Goal: Transaction & Acquisition: Obtain resource

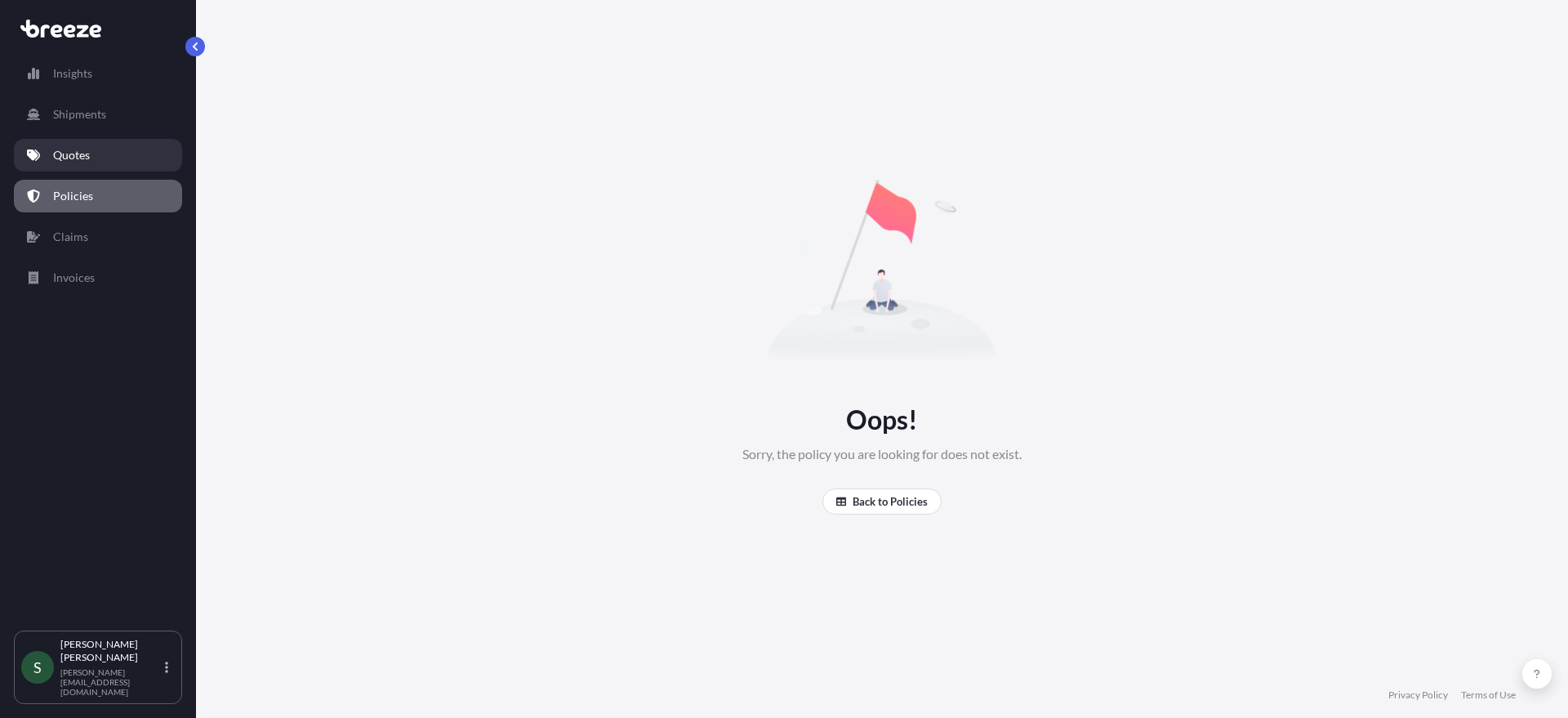
click at [74, 154] on p "Quotes" at bounding box center [72, 155] width 37 height 16
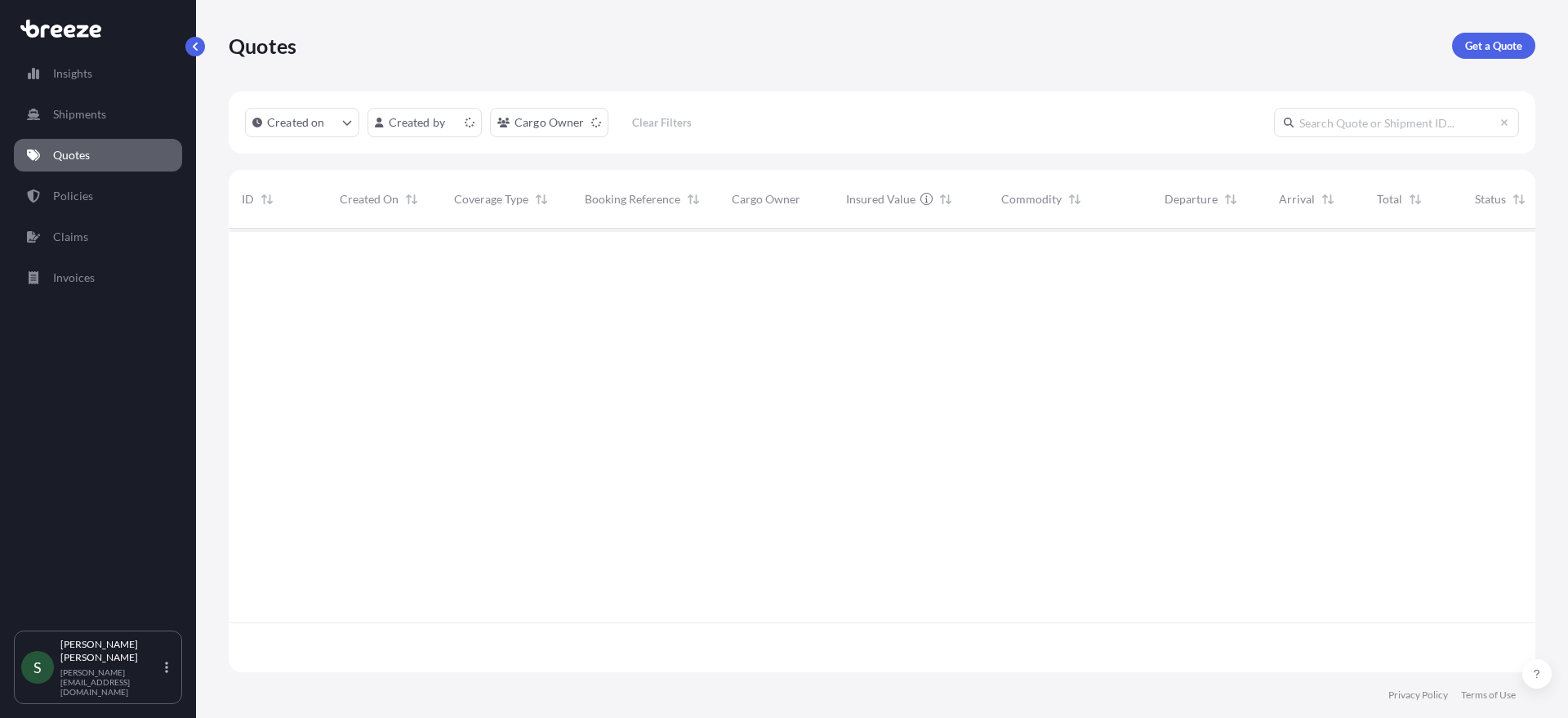
scroll to position [440, 1295]
click at [1478, 56] on link "Get a Quote" at bounding box center [1493, 45] width 83 height 26
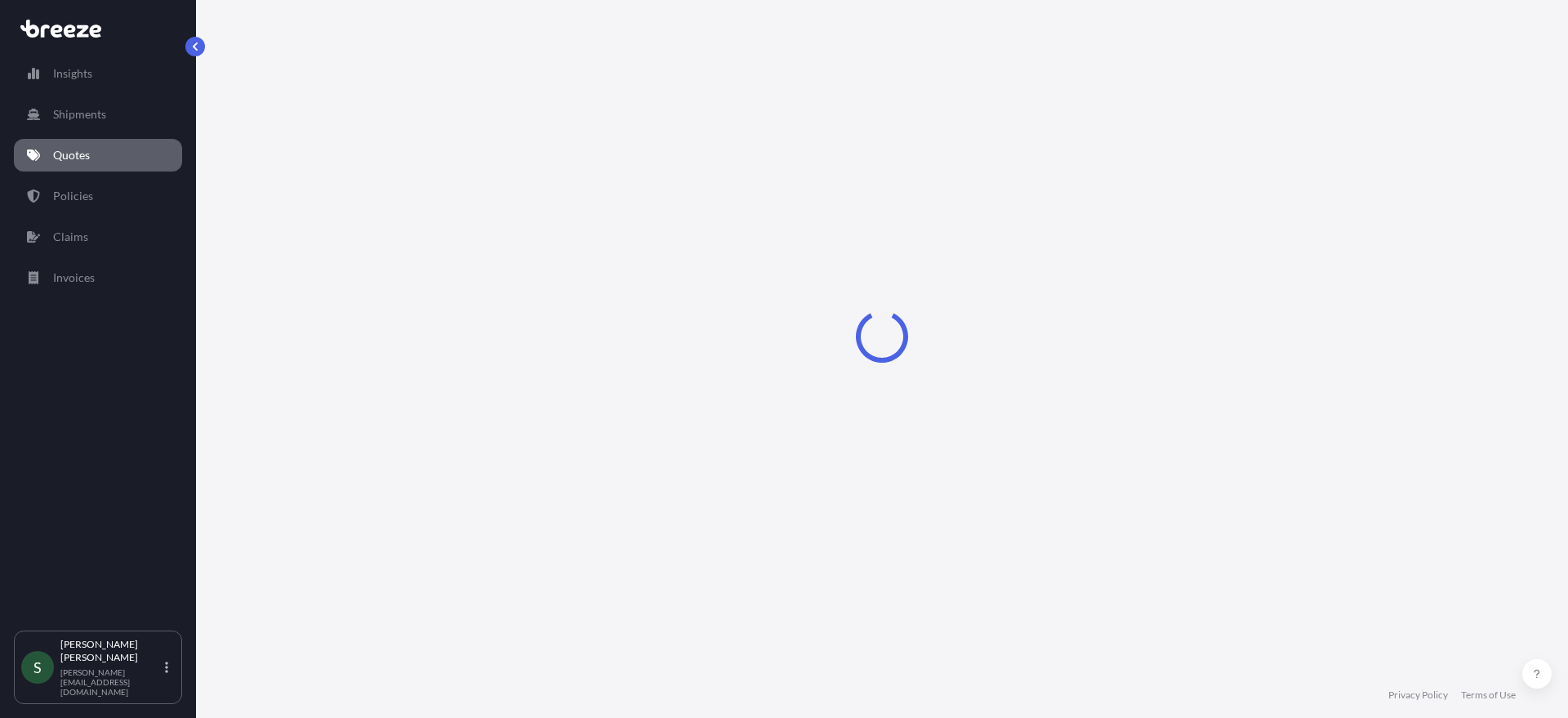
select select "Sea"
select select "1"
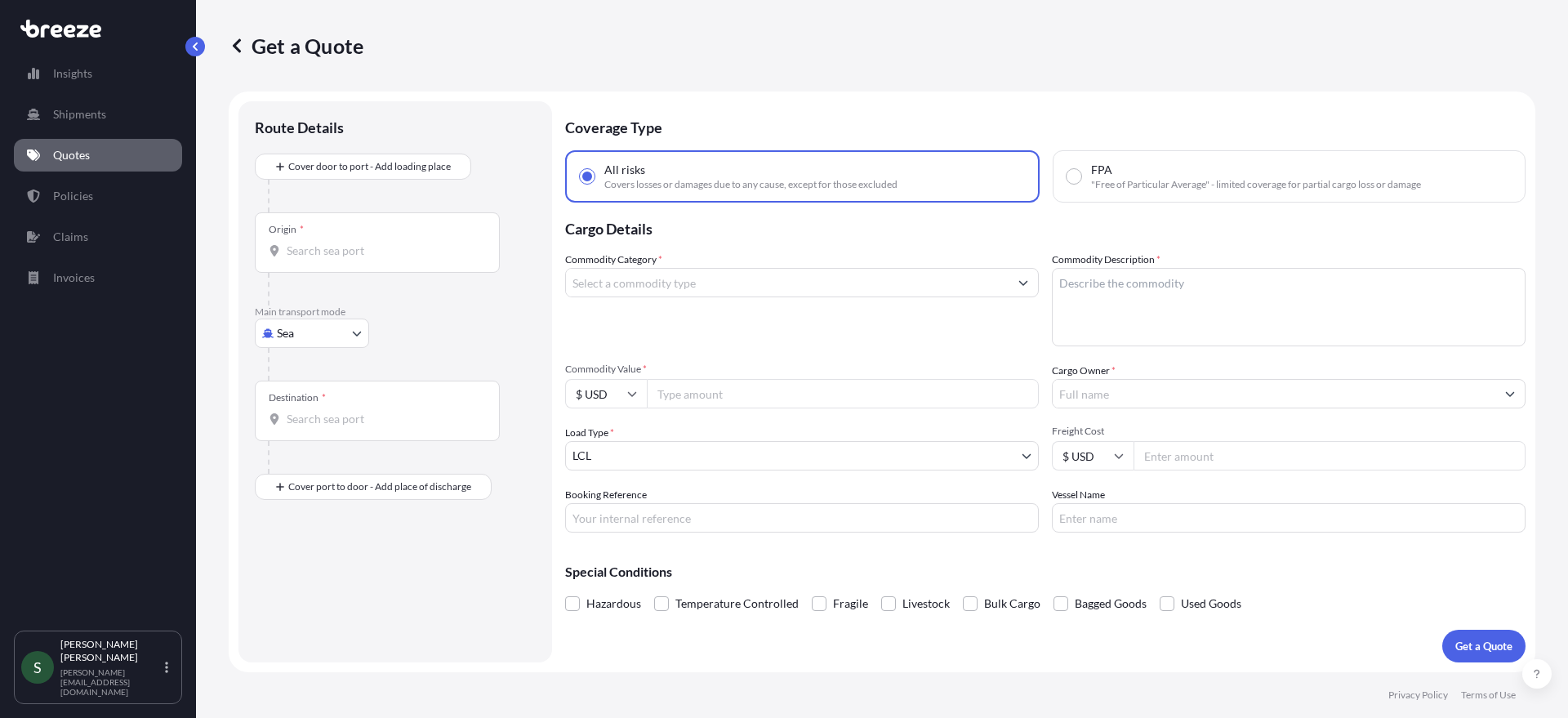
click at [308, 331] on body "Insights Shipments Quotes Policies Claims Invoices S [PERSON_NAME] [PERSON_NAME…" at bounding box center [784, 359] width 1568 height 718
click at [342, 424] on div "Road" at bounding box center [312, 434] width 102 height 29
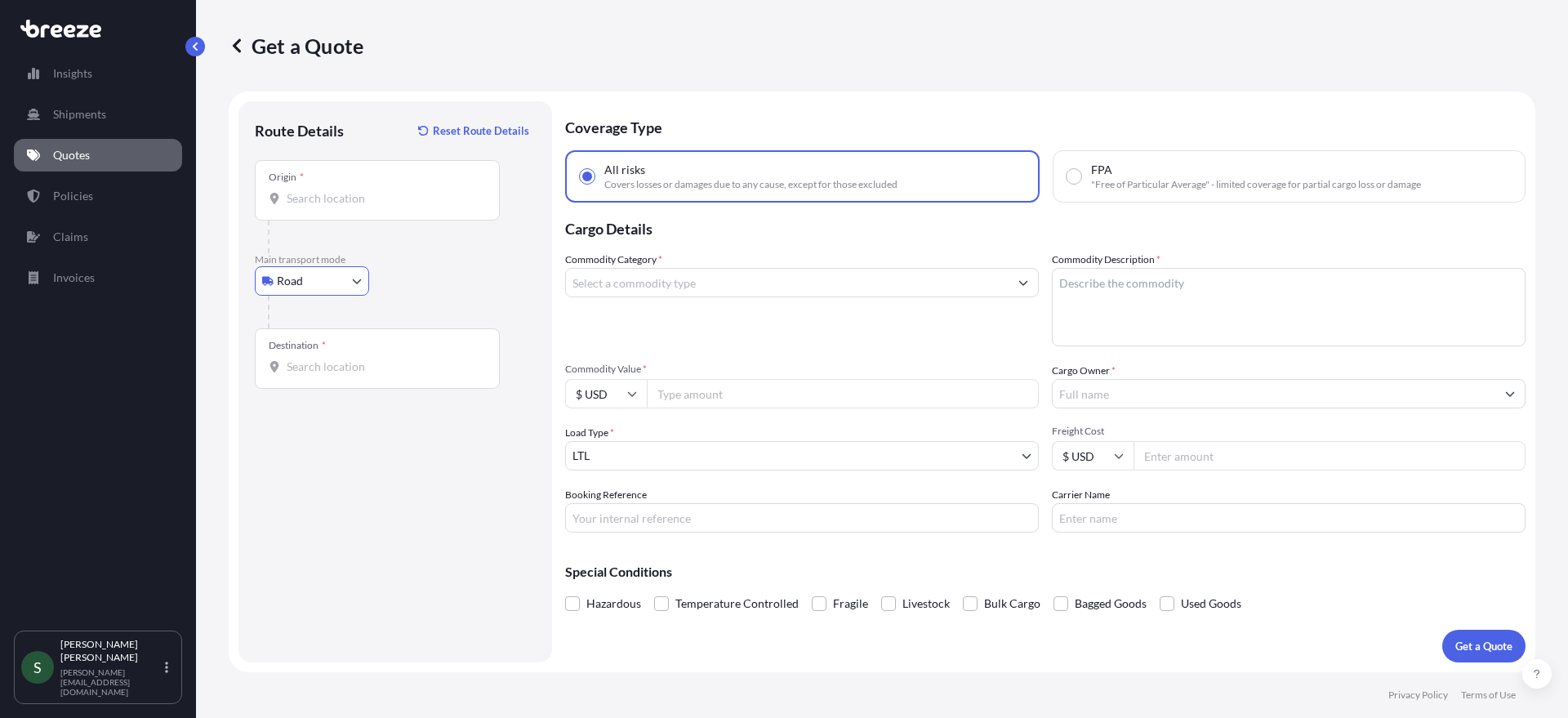
click at [351, 205] on input "Origin *" at bounding box center [382, 198] width 193 height 16
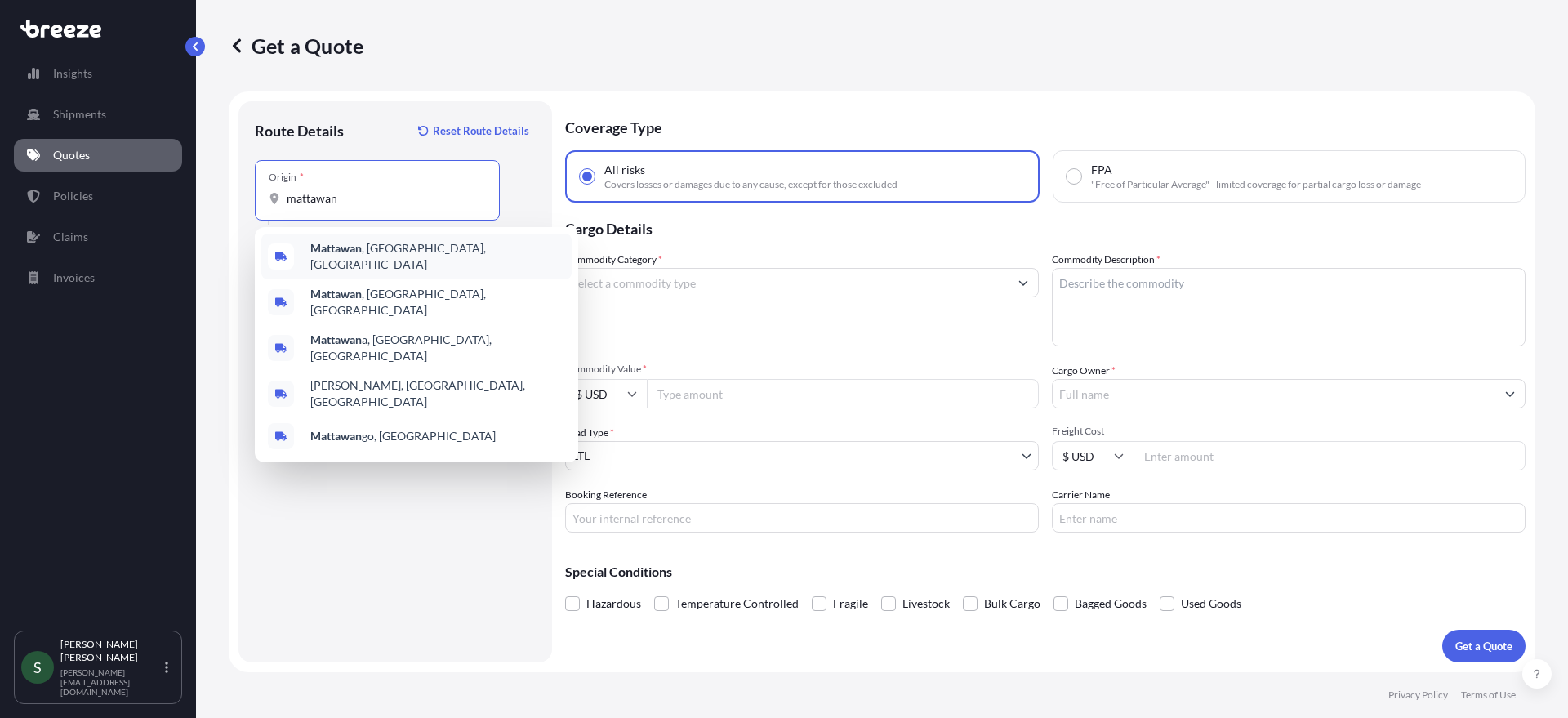
click at [403, 259] on span "[GEOGRAPHIC_DATA] , [GEOGRAPHIC_DATA], [GEOGRAPHIC_DATA]" at bounding box center [437, 256] width 255 height 33
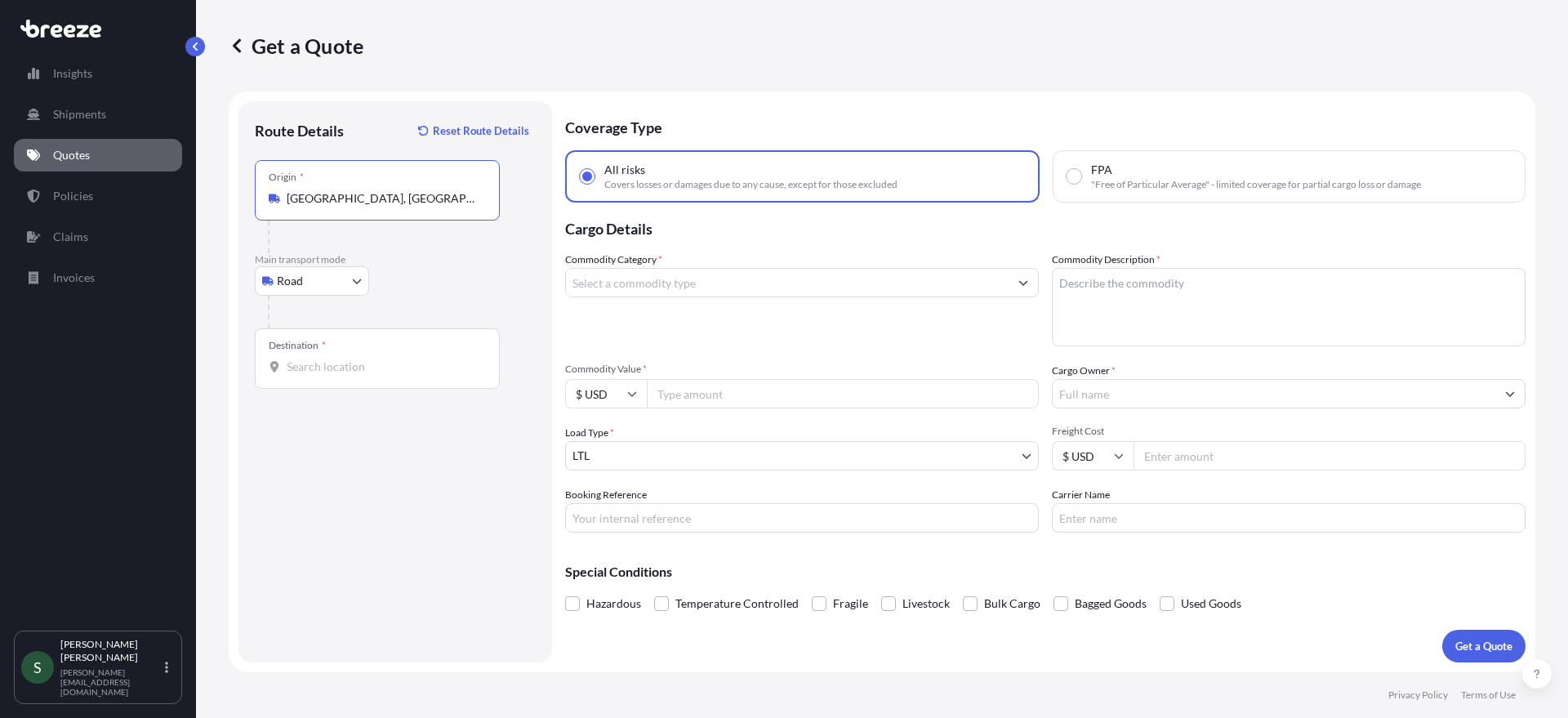
type input "[GEOGRAPHIC_DATA], [GEOGRAPHIC_DATA], [GEOGRAPHIC_DATA]"
click at [350, 374] on input "Destination *" at bounding box center [382, 366] width 193 height 16
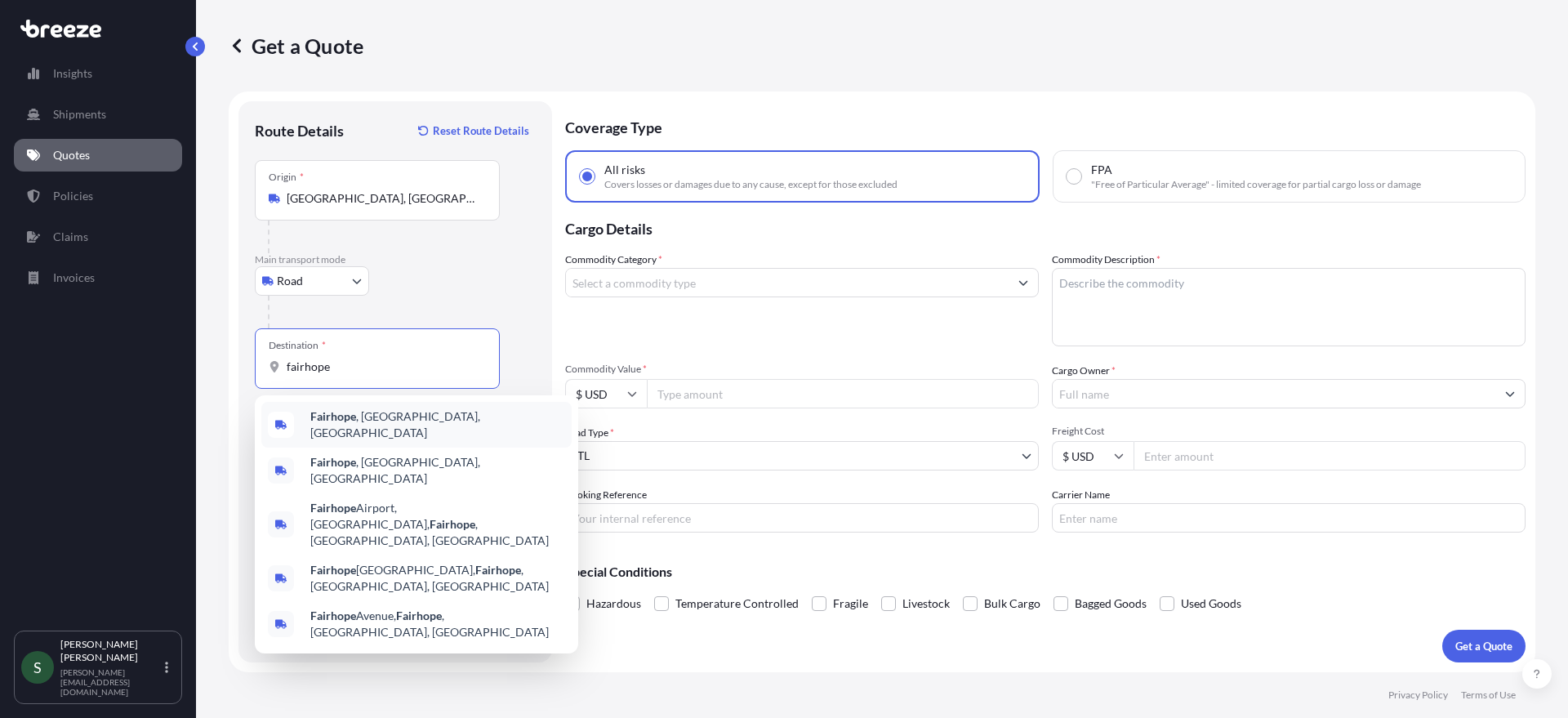
click at [376, 422] on span "Fairhope , [GEOGRAPHIC_DATA], [GEOGRAPHIC_DATA]" at bounding box center [437, 425] width 255 height 33
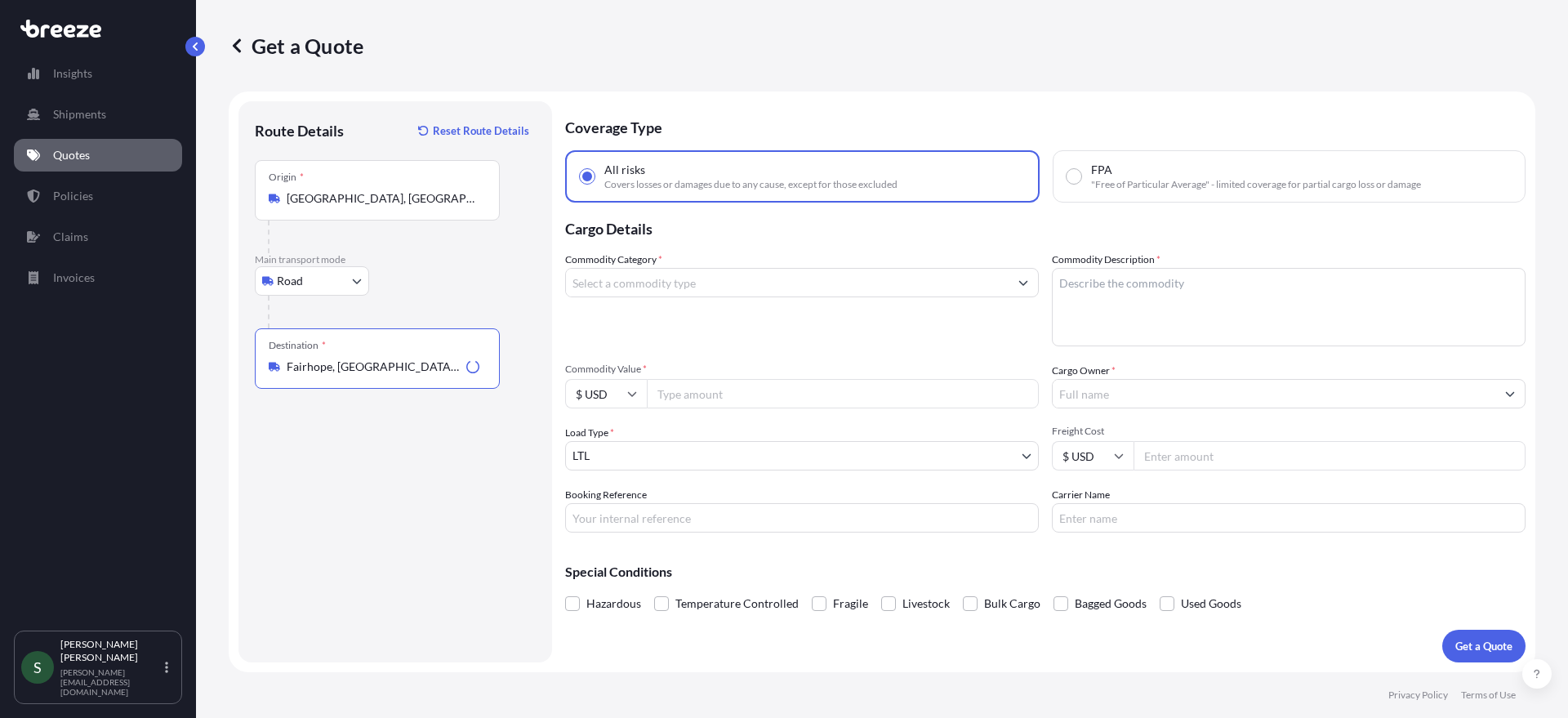
type input "Fairhope, [GEOGRAPHIC_DATA], [GEOGRAPHIC_DATA]"
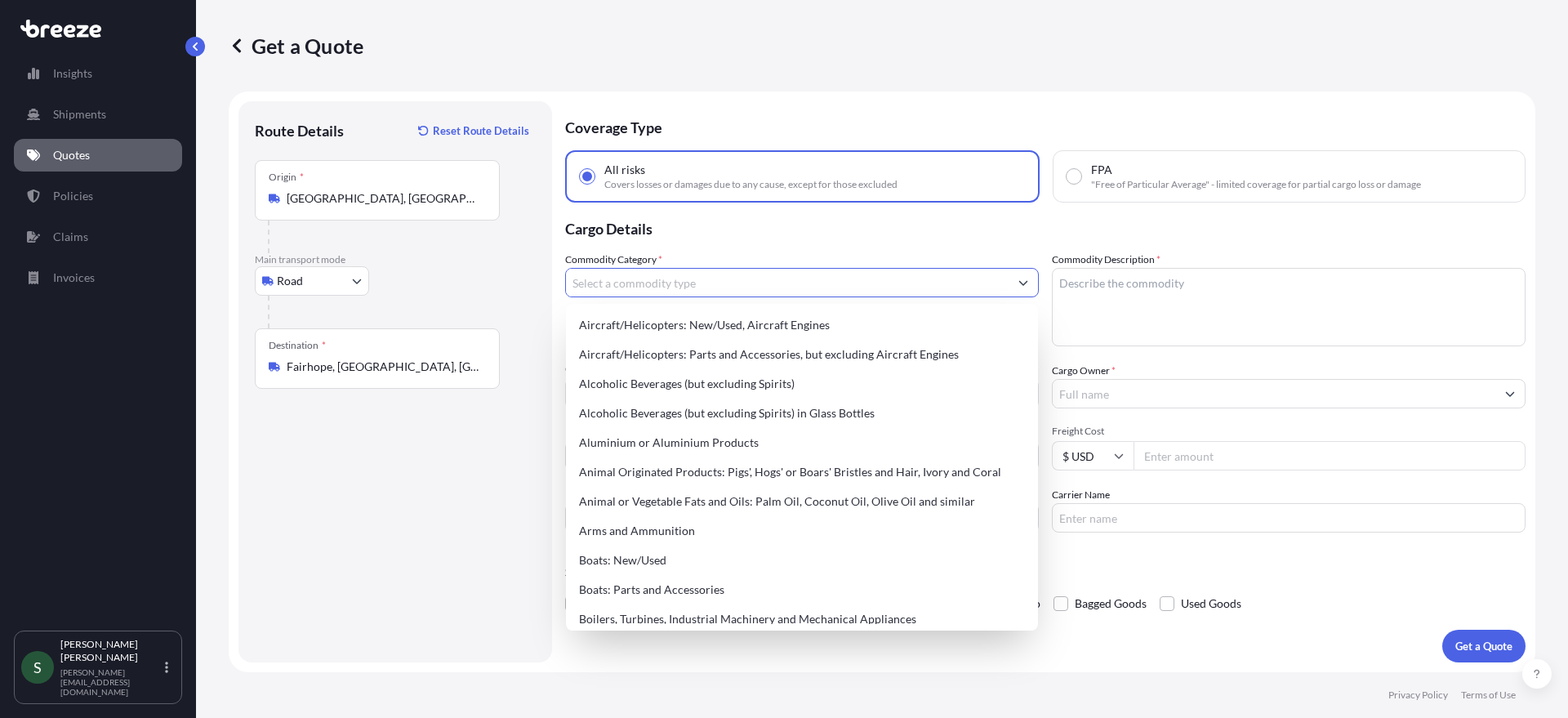
click at [657, 289] on input "Commodity Category *" at bounding box center [787, 283] width 442 height 29
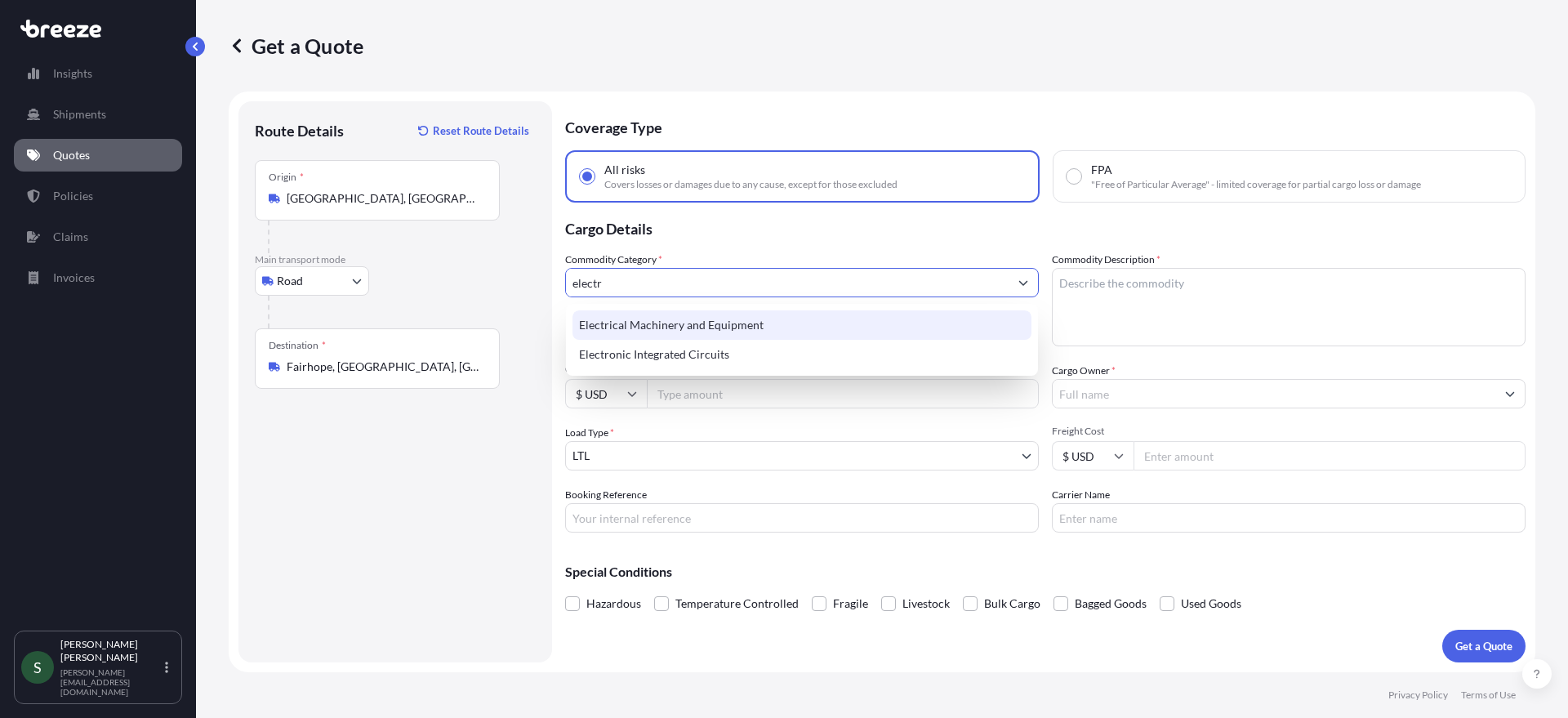
click at [672, 321] on div "Electrical Machinery and Equipment" at bounding box center [802, 325] width 459 height 29
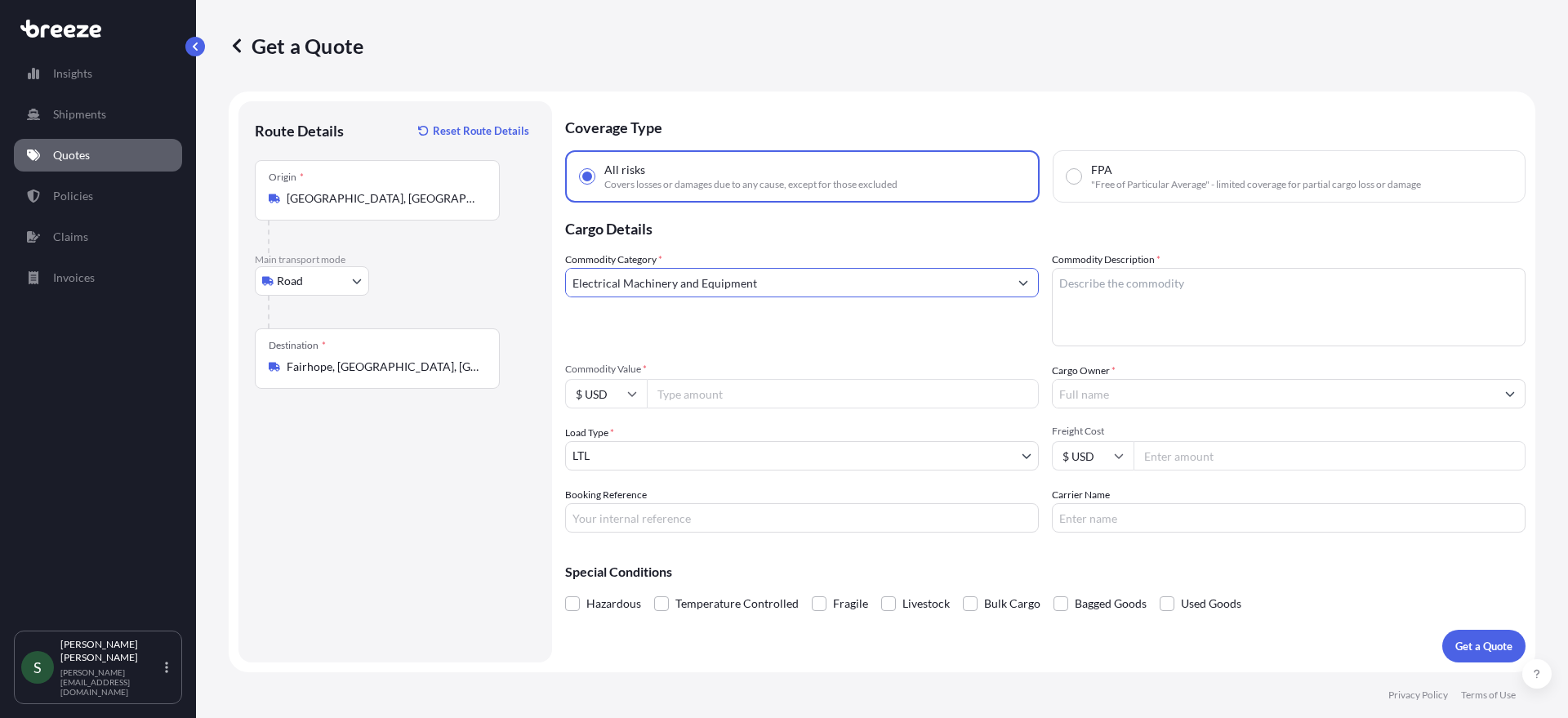
type input "Electrical Machinery and Equipment"
click at [745, 392] on input "Commodity Value *" at bounding box center [842, 394] width 392 height 29
type input "7045.00"
click at [1131, 399] on input "Cargo Owner *" at bounding box center [1274, 394] width 442 height 29
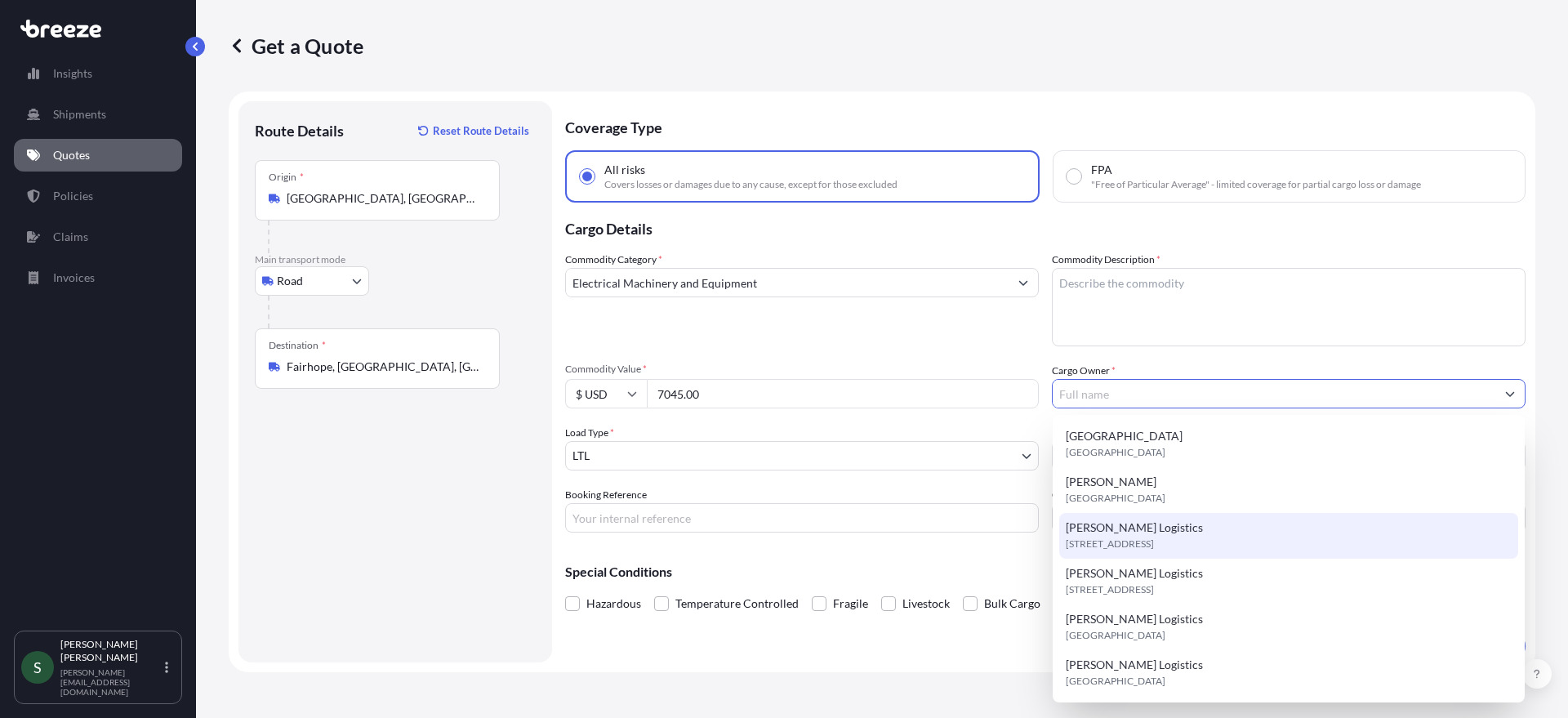
click at [1154, 547] on span "[STREET_ADDRESS]" at bounding box center [1109, 544] width 88 height 16
type input "[PERSON_NAME] Logistics"
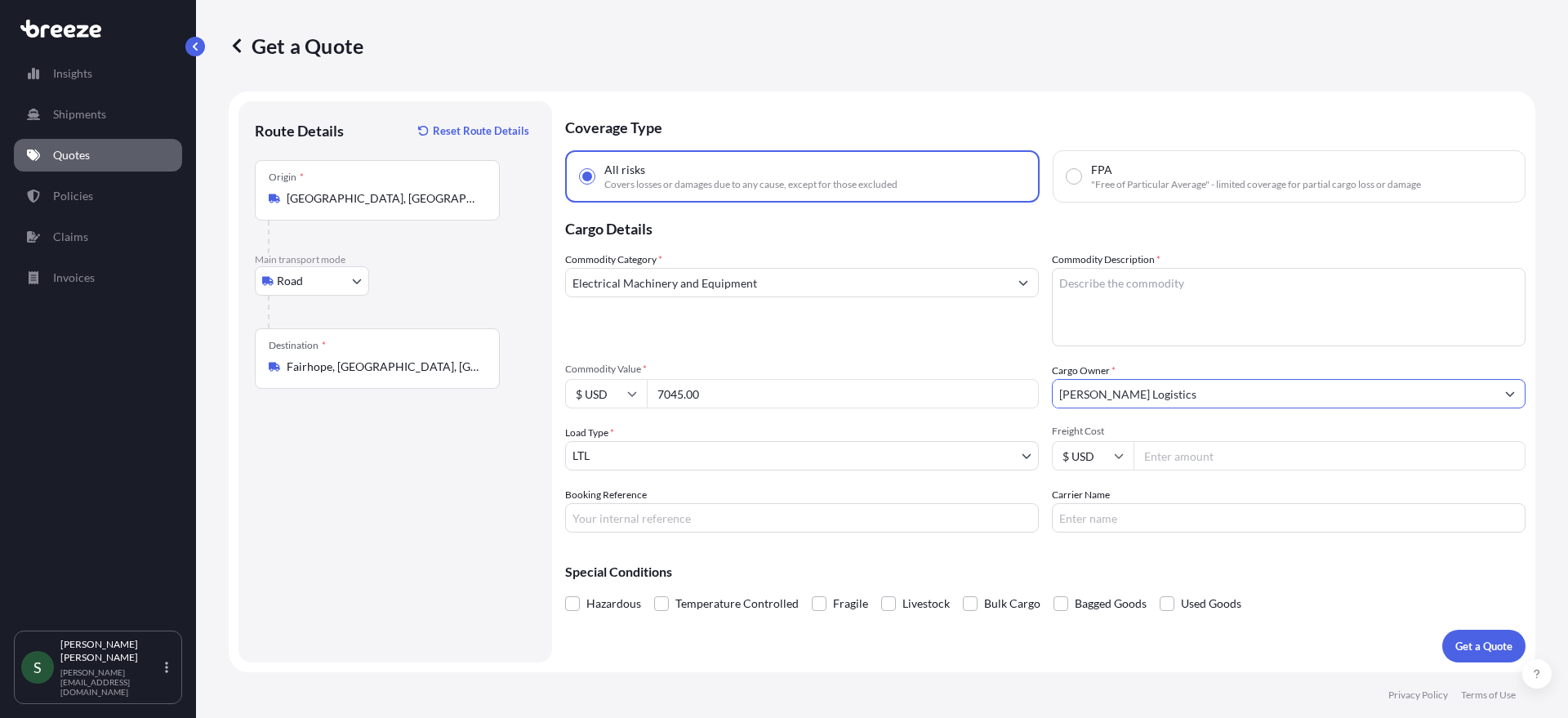
click at [1157, 293] on textarea "Commodity Description *" at bounding box center [1288, 307] width 473 height 78
type textarea "Fryers"
click at [1239, 462] on input "Freight Cost" at bounding box center [1329, 456] width 392 height 29
click at [1177, 459] on input "Freight Cost" at bounding box center [1329, 456] width 392 height 29
type input "311.69"
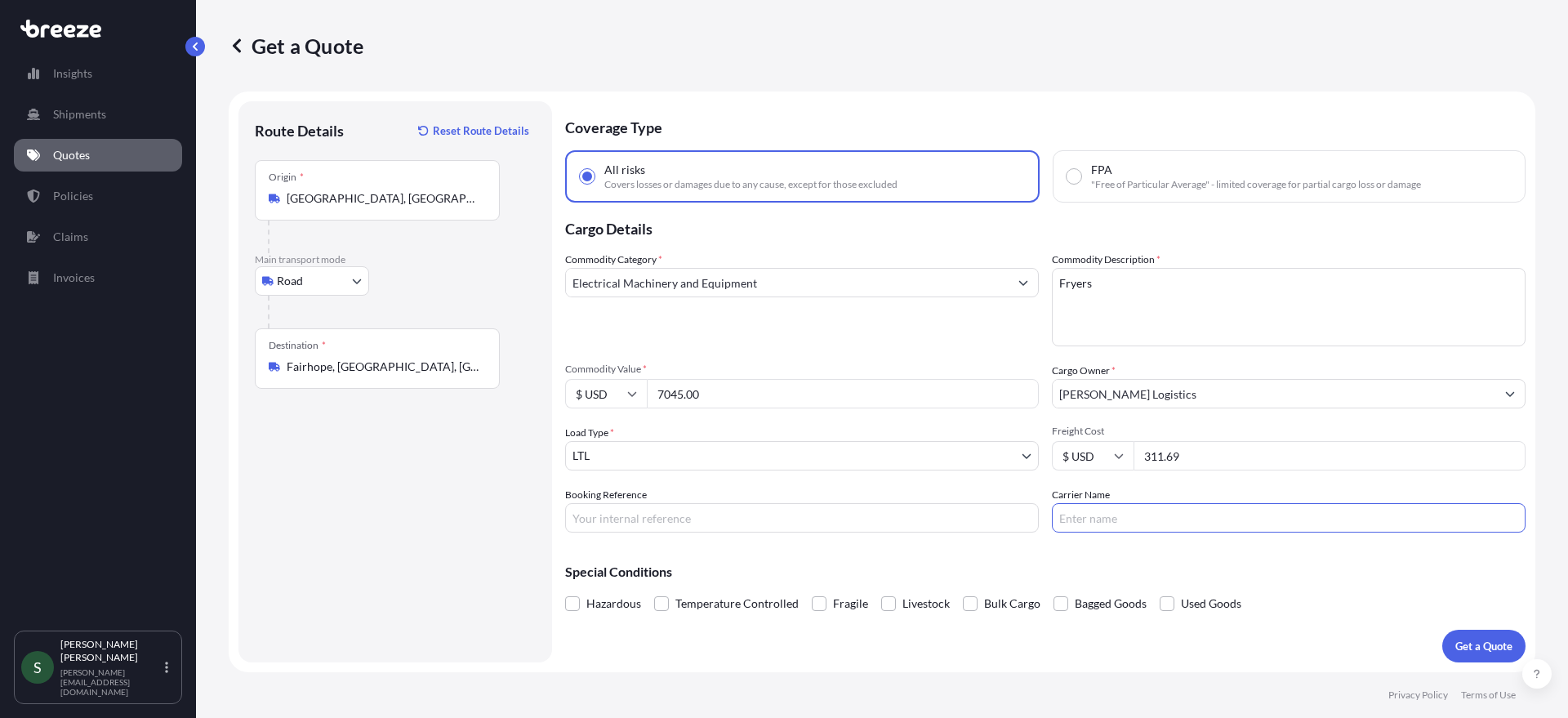
click at [1154, 531] on input "Carrier Name" at bounding box center [1288, 518] width 473 height 29
type input "TForce"
click at [800, 510] on input "Booking Reference" at bounding box center [801, 518] width 473 height 29
click at [693, 512] on input "Booking Reference" at bounding box center [801, 518] width 473 height 29
paste input "DO-0150-10"
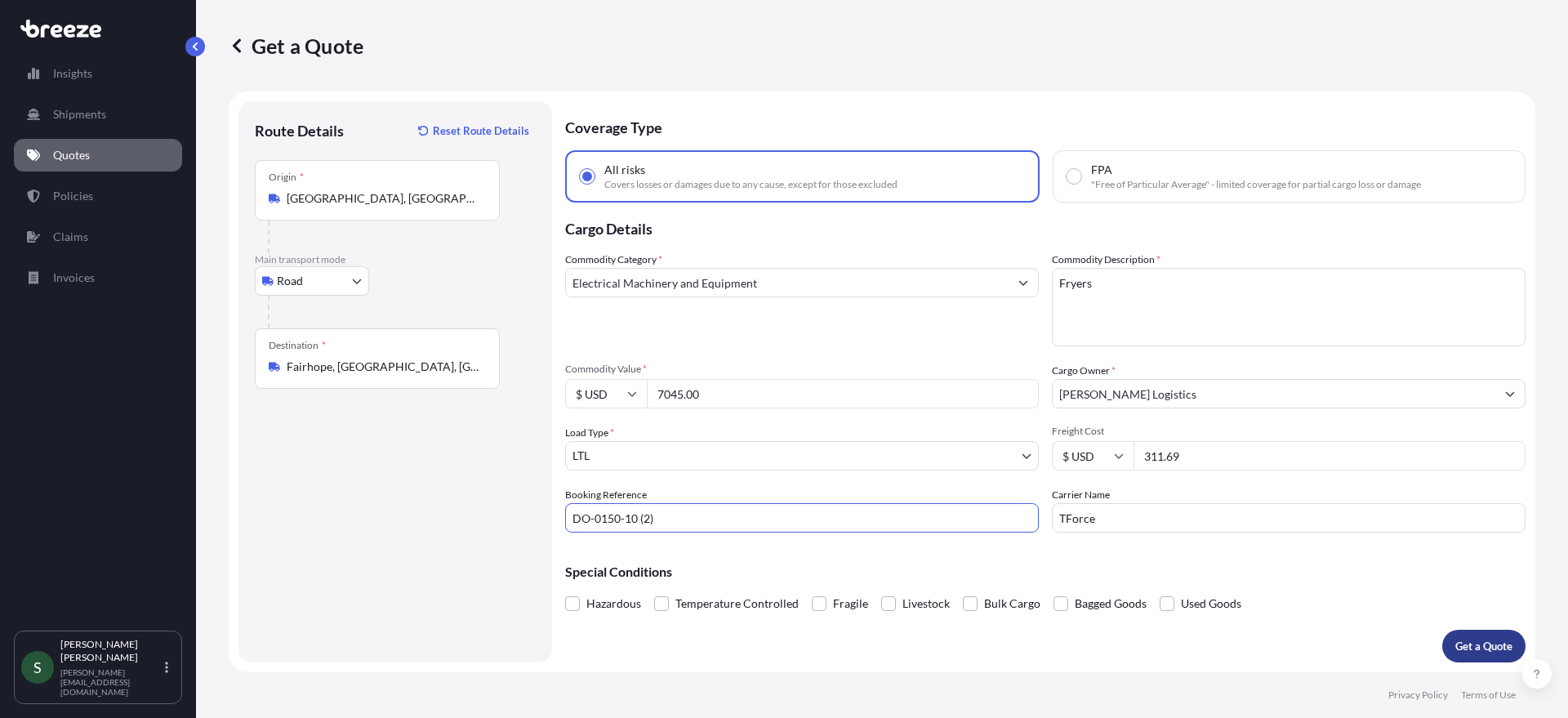
type input "DO-0150-10 (2)"
click at [1457, 641] on p "Get a Quote" at bounding box center [1484, 645] width 57 height 16
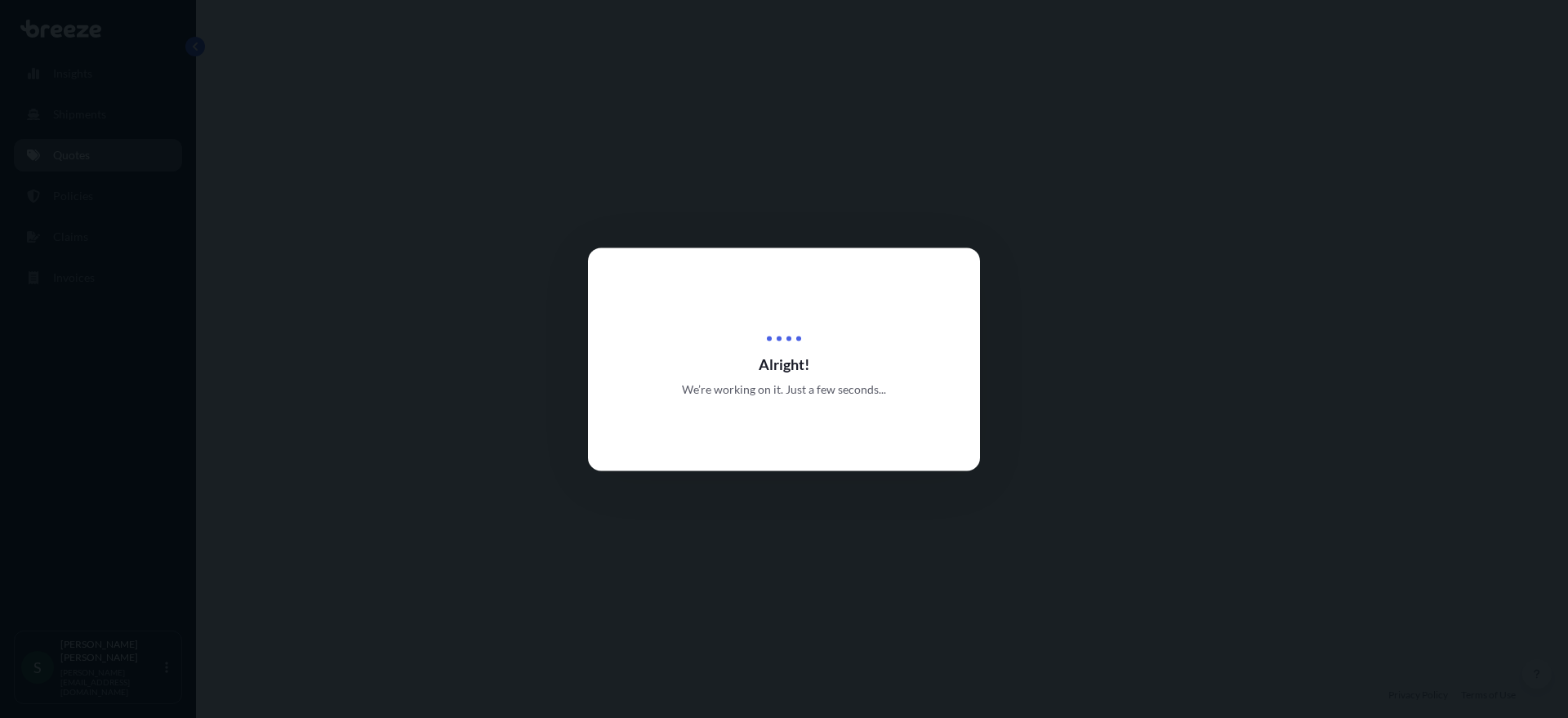
select select "Road"
select select "1"
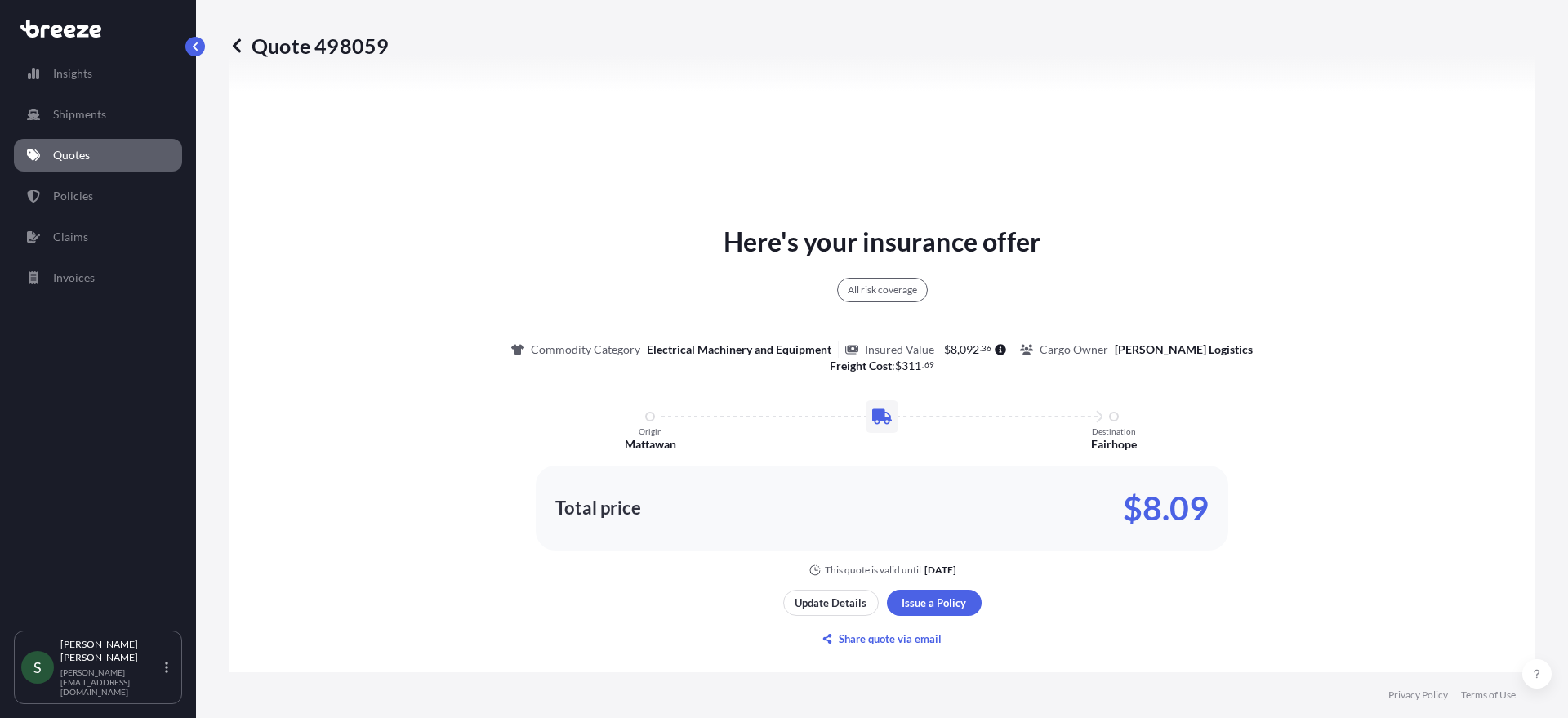
scroll to position [760, 0]
